Goal: Task Accomplishment & Management: Use online tool/utility

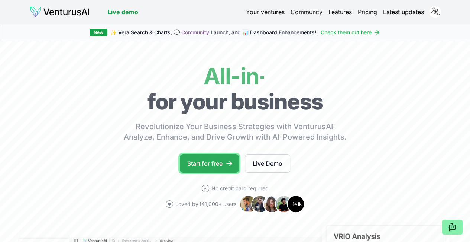
click at [201, 171] on link "Start for free" at bounding box center [209, 163] width 59 height 19
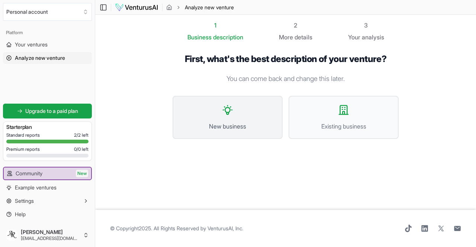
click at [230, 120] on button "New business" at bounding box center [227, 117] width 110 height 43
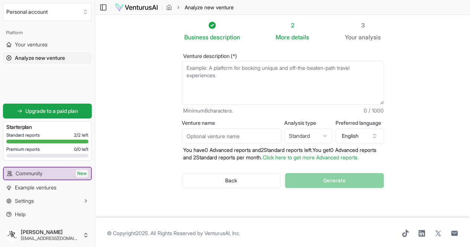
click at [228, 81] on textarea "Venture description (*)" at bounding box center [283, 83] width 202 height 44
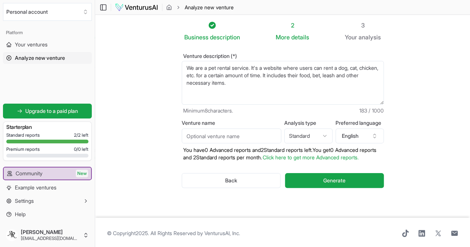
type textarea "We are a pet rental service. It's a website where users can rent a dog, cat, ch…"
click at [236, 134] on input "Venture name" at bounding box center [232, 136] width 100 height 15
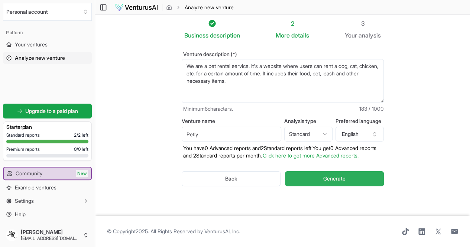
type input "Petly"
click at [320, 172] on button "Generate" at bounding box center [334, 178] width 99 height 15
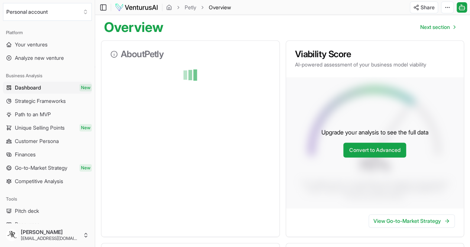
scroll to position [70, 0]
click at [232, 130] on div "About Petly" at bounding box center [190, 139] width 179 height 197
click at [270, 151] on div "About Petly" at bounding box center [190, 139] width 179 height 197
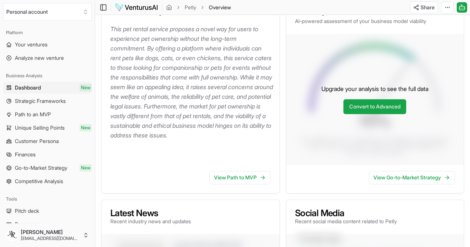
scroll to position [107, 0]
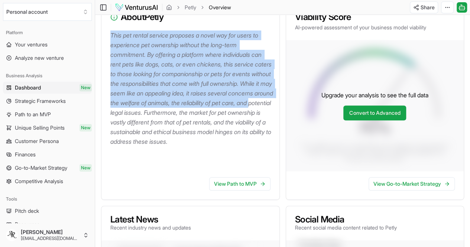
drag, startPoint x: 110, startPoint y: 37, endPoint x: 198, endPoint y: 126, distance: 124.9
click at [198, 126] on p "This pet rental service proposes a novel way for users to experience pet owners…" at bounding box center [191, 88] width 163 height 116
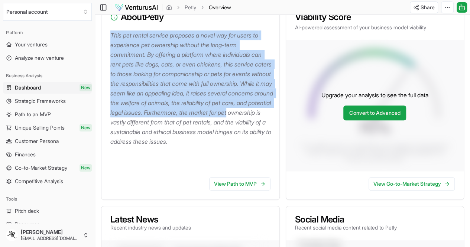
click at [109, 35] on div "This pet rental service proposes a novel way for users to experience pet owners…" at bounding box center [190, 100] width 178 height 141
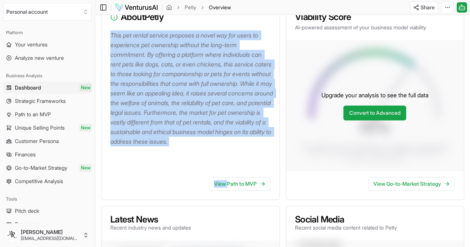
drag, startPoint x: 109, startPoint y: 35, endPoint x: 223, endPoint y: 174, distance: 180.2
click at [223, 174] on div "About Petly This pet rental service proposes a novel way for users to experienc…" at bounding box center [190, 101] width 179 height 197
click at [109, 34] on div "This pet rental service proposes a novel way for users to experience pet owners…" at bounding box center [190, 100] width 178 height 141
drag, startPoint x: 109, startPoint y: 34, endPoint x: 202, endPoint y: 162, distance: 158.5
click at [202, 162] on div "This pet rental service proposes a novel way for users to experience pet owners…" at bounding box center [190, 100] width 178 height 141
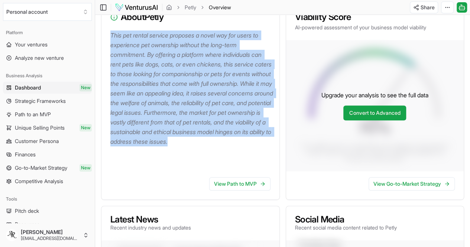
copy p "This pet rental service proposes a novel way for users to experience pet owners…"
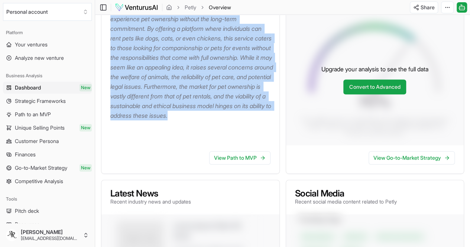
scroll to position [134, 0]
click at [238, 158] on link "View Path to MVP" at bounding box center [239, 157] width 61 height 13
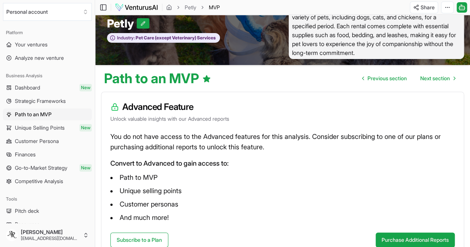
scroll to position [17, 0]
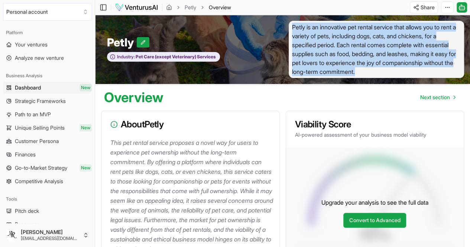
drag, startPoint x: 291, startPoint y: 27, endPoint x: 444, endPoint y: 80, distance: 161.9
click at [444, 80] on div "Petly Industry: Pet Care (except Veterinary) Services Petly is an innovative pe…" at bounding box center [282, 49] width 375 height 69
copy span "Petly is an innovative pet rental service that allows you to rent a variety of …"
